Goal: Find specific page/section: Find specific page/section

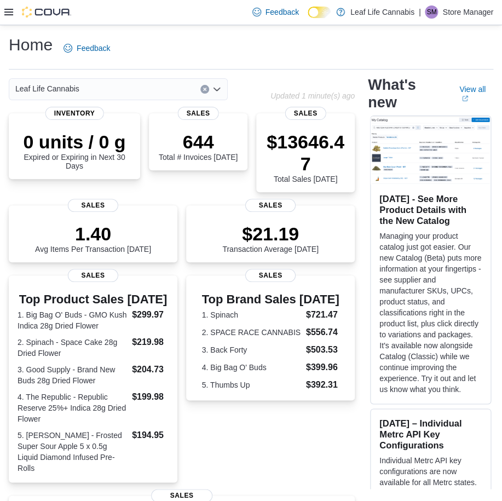
click at [9, 10] on icon at bounding box center [8, 12] width 9 height 9
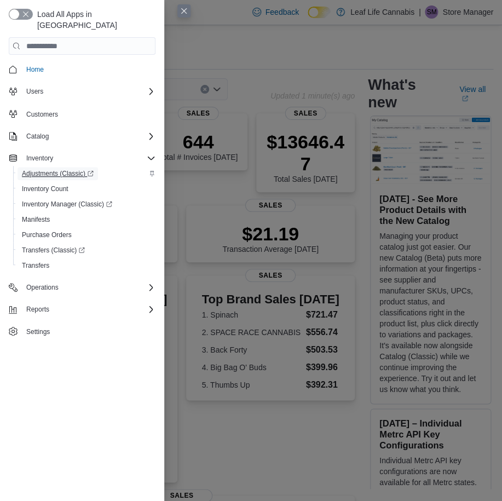
click at [67, 169] on span "Adjustments (Classic)" at bounding box center [58, 173] width 72 height 9
